Goal: Task Accomplishment & Management: Use online tool/utility

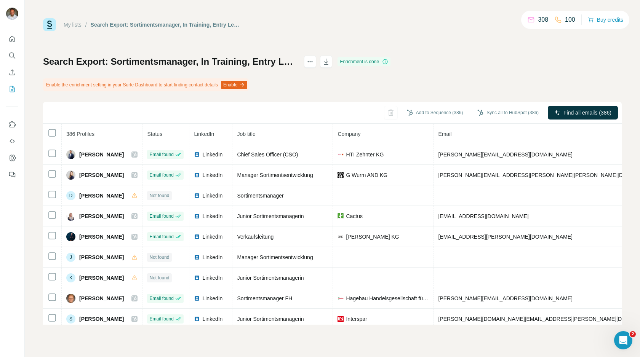
click at [533, 66] on div "Search Export: Sortimentsmanager, In Training, Entry Level, Strategic, Entry Le…" at bounding box center [332, 190] width 579 height 269
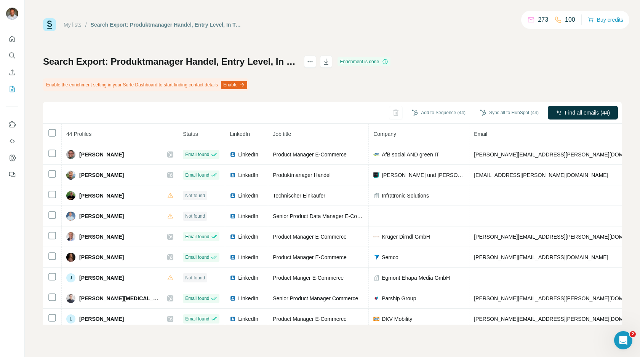
click at [572, 73] on div "Search Export: Produktmanager Handel, Entry Level, In Training, Entry Level Man…" at bounding box center [332, 190] width 579 height 269
click at [336, 70] on div "Search Export: Produktmanager Handel, Entry Level, In Training, Entry Level Man…" at bounding box center [332, 190] width 579 height 269
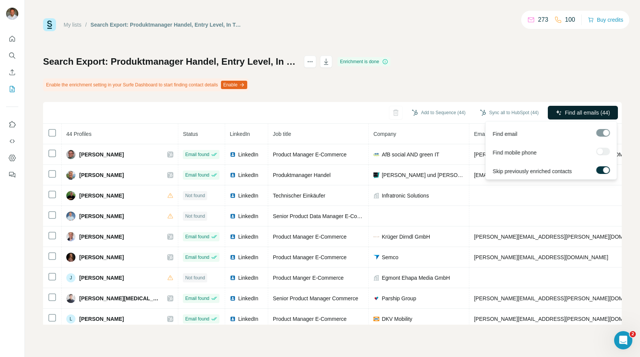
click at [574, 111] on span "Find all emails (44)" at bounding box center [587, 113] width 45 height 8
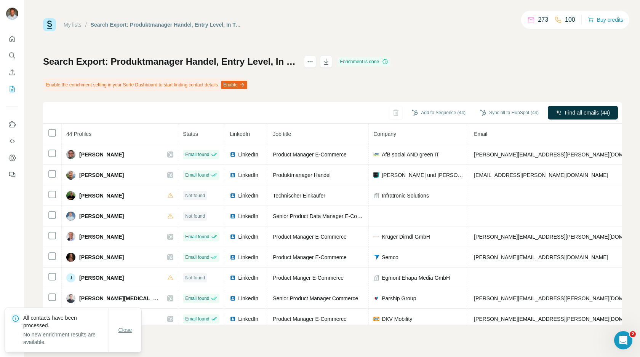
click at [128, 332] on span "Close" at bounding box center [125, 331] width 14 height 8
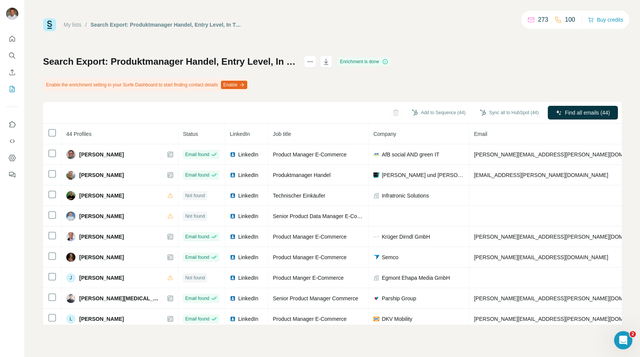
click at [484, 77] on div "Search Export: Produktmanager Handel, Entry Level, In Training, Entry Level Man…" at bounding box center [332, 190] width 579 height 269
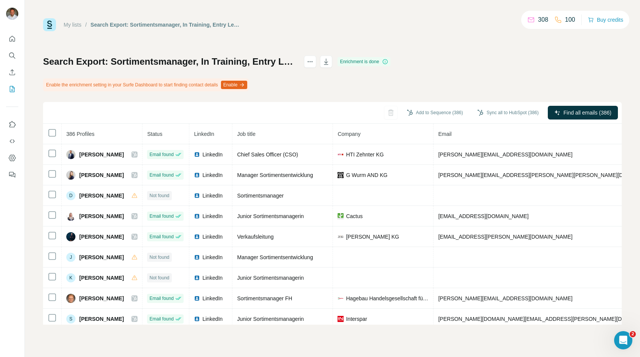
click at [535, 54] on div "My lists / Search Export: Sortimentsmanager, In Training, Entry Level, Strategi…" at bounding box center [332, 171] width 579 height 307
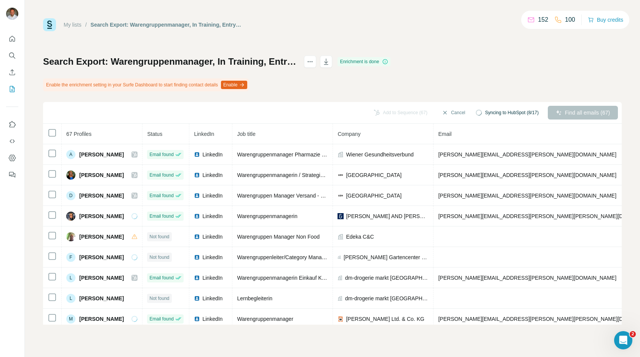
click at [549, 60] on div "Search Export: Warengruppenmanager, In Training, Entry Level, Strategic, Entry …" at bounding box center [332, 190] width 579 height 269
